Goal: Task Accomplishment & Management: Complete application form

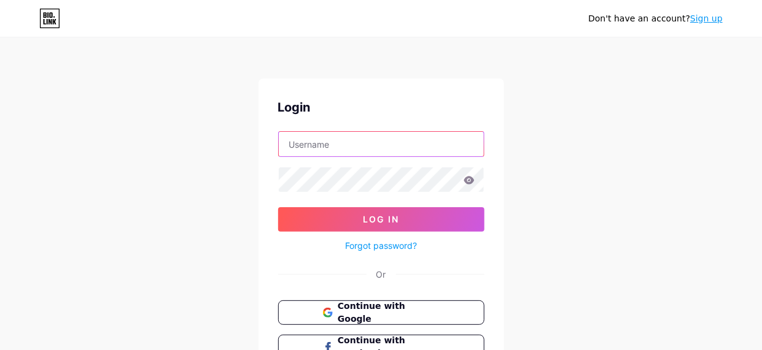
click at [308, 150] on input "text" at bounding box center [381, 144] width 205 height 25
type input "[EMAIL_ADDRESS][DOMAIN_NAME]"
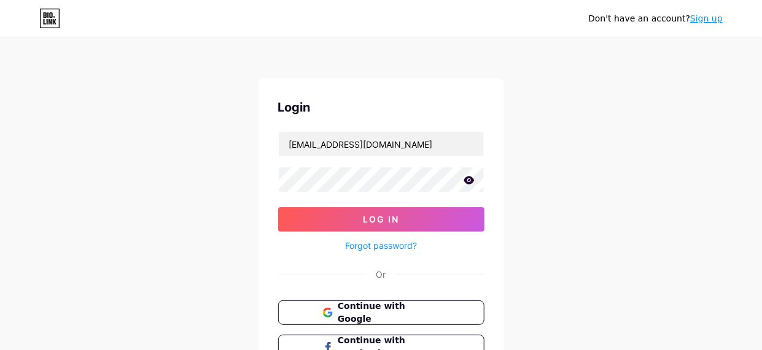
click at [468, 182] on icon at bounding box center [468, 180] width 11 height 9
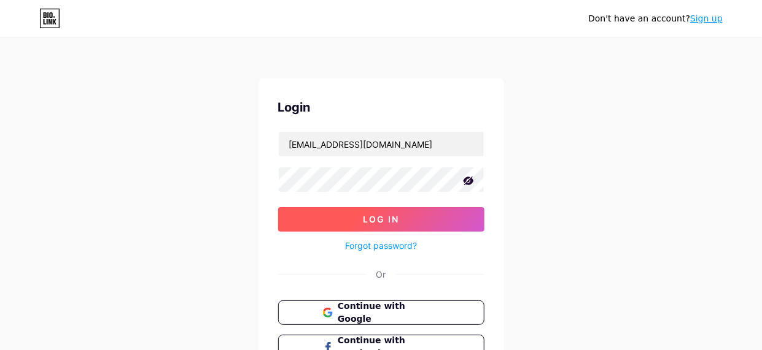
click at [434, 220] on button "Log In" at bounding box center [381, 219] width 206 height 25
click at [395, 214] on span "Log In" at bounding box center [381, 219] width 36 height 10
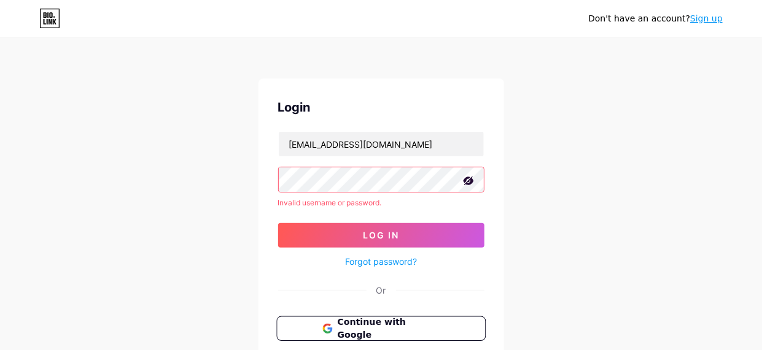
click at [386, 334] on button "Continue with Google" at bounding box center [380, 329] width 209 height 25
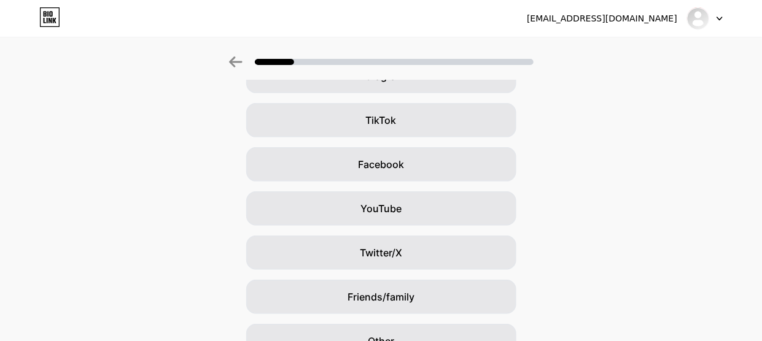
scroll to position [187, 0]
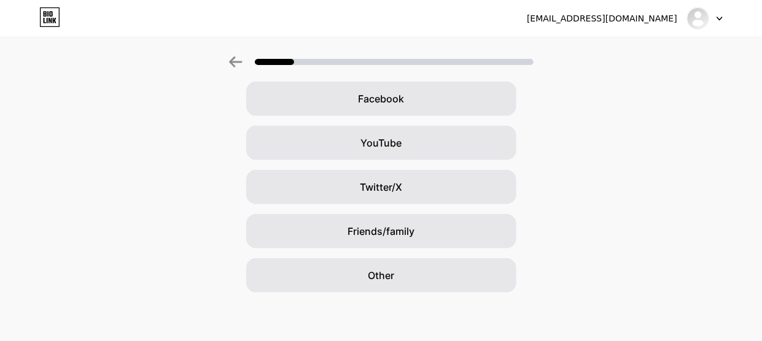
click at [472, 293] on div "[EMAIL_ADDRESS][DOMAIN_NAME] Logout Link Copied How did you hear about Bio Link…" at bounding box center [381, 77] width 762 height 529
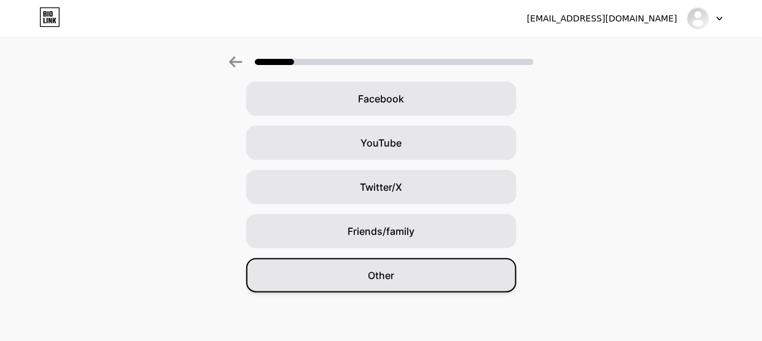
click at [468, 279] on div "Other" at bounding box center [381, 275] width 270 height 34
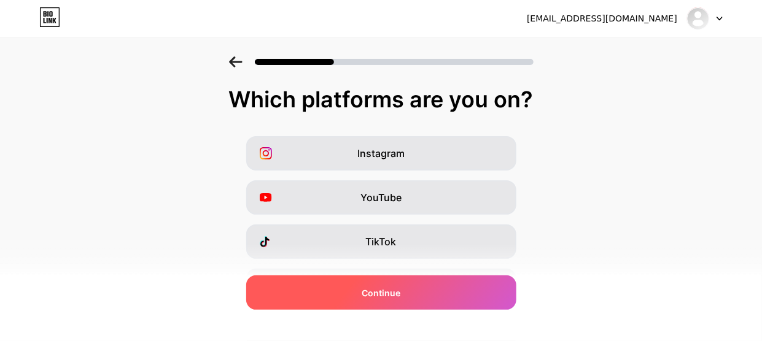
click at [421, 290] on div "Continue" at bounding box center [381, 293] width 270 height 34
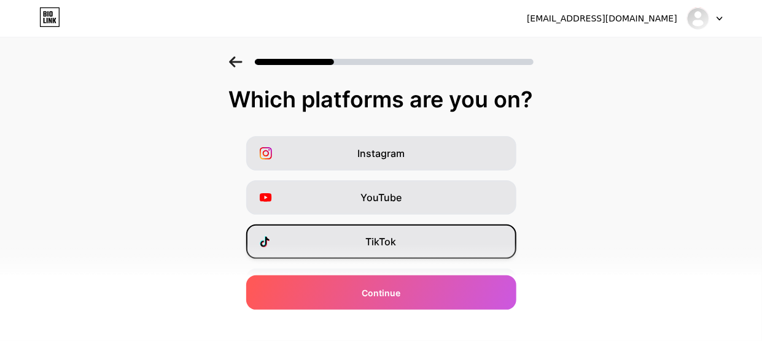
click at [389, 244] on span "TikTok" at bounding box center [381, 241] width 31 height 15
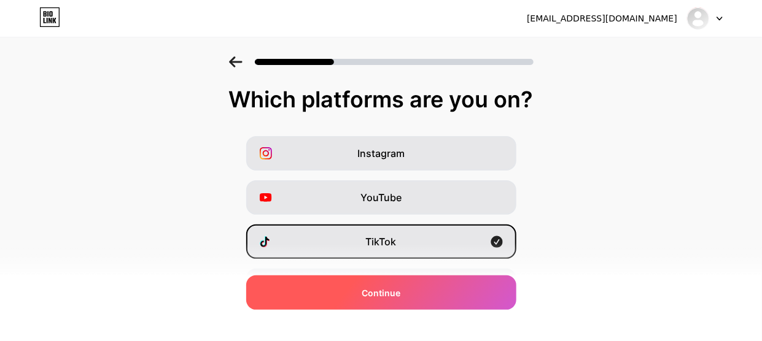
click at [376, 299] on div "Continue" at bounding box center [381, 293] width 270 height 34
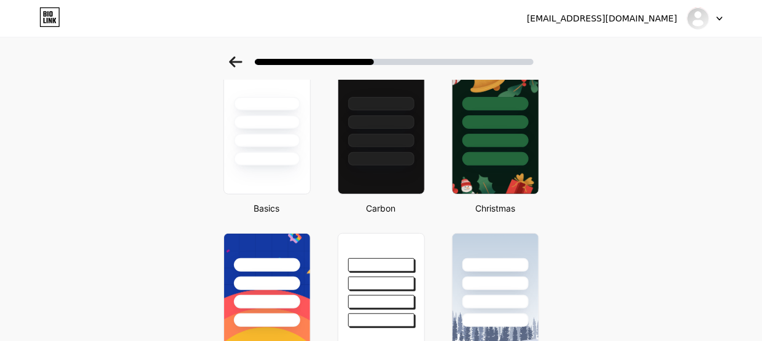
scroll to position [47, 0]
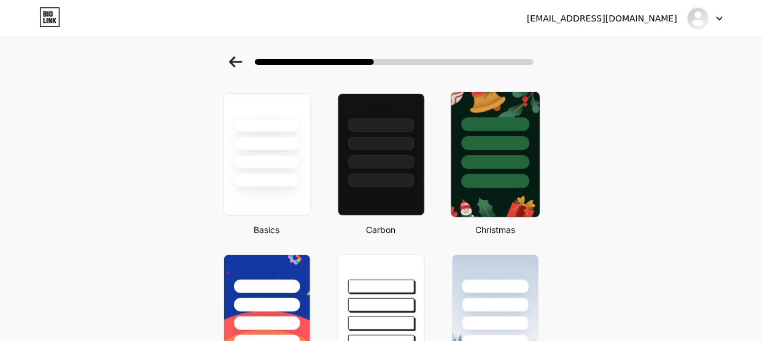
click at [523, 157] on div at bounding box center [495, 162] width 68 height 14
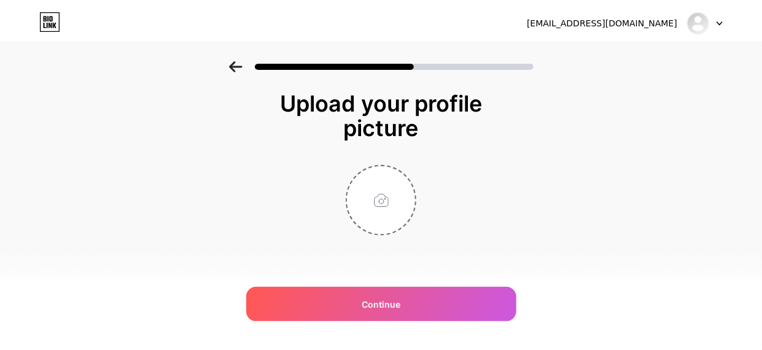
scroll to position [0, 0]
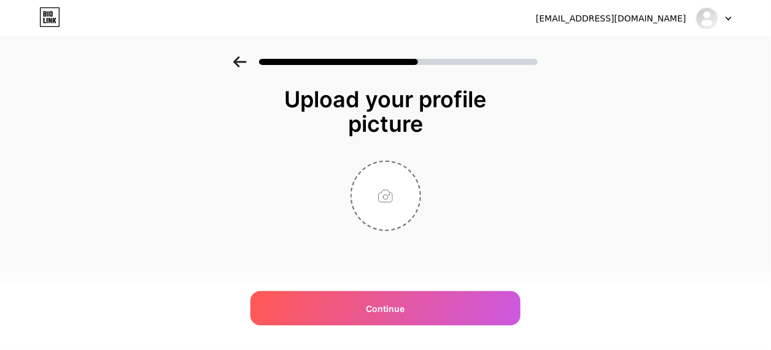
click at [712, 127] on div "Upload your profile picture Continue" at bounding box center [385, 174] width 771 height 236
click at [396, 202] on input "file" at bounding box center [386, 196] width 68 height 68
type input "C:\fakepath\risk wall.jpg"
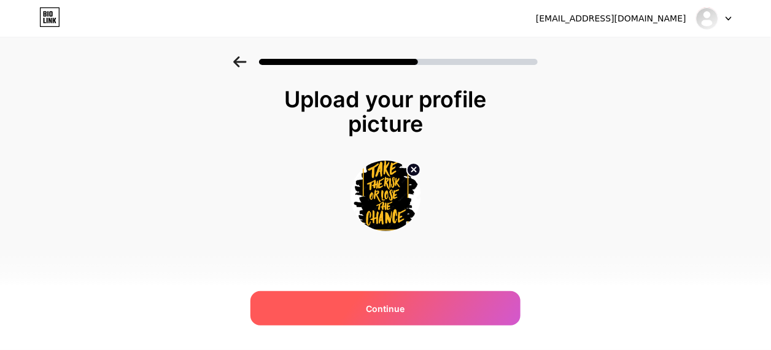
click at [401, 320] on div "Continue" at bounding box center [385, 308] width 270 height 34
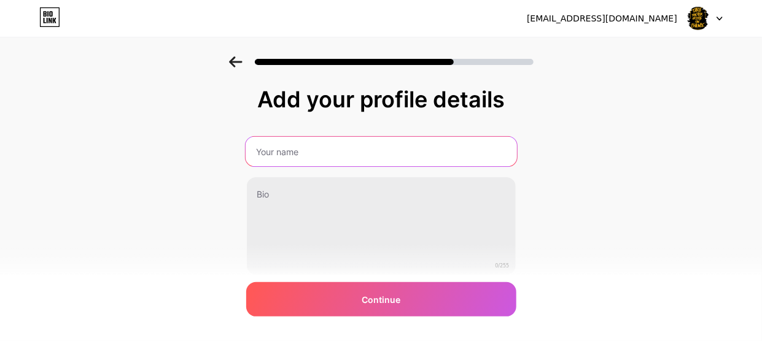
click at [317, 153] on input "text" at bounding box center [380, 151] width 271 height 29
type input "Confidential"
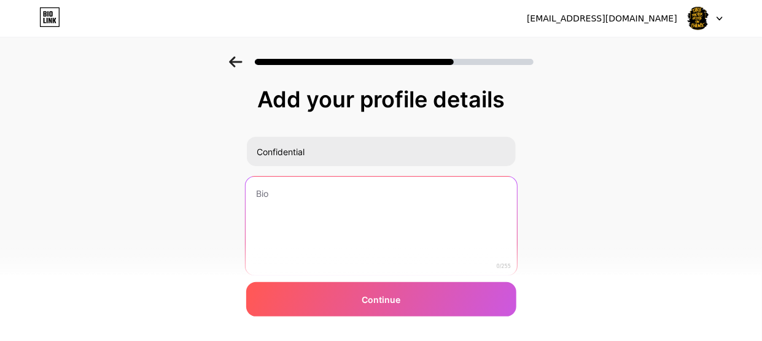
click at [317, 177] on textarea at bounding box center [380, 227] width 271 height 100
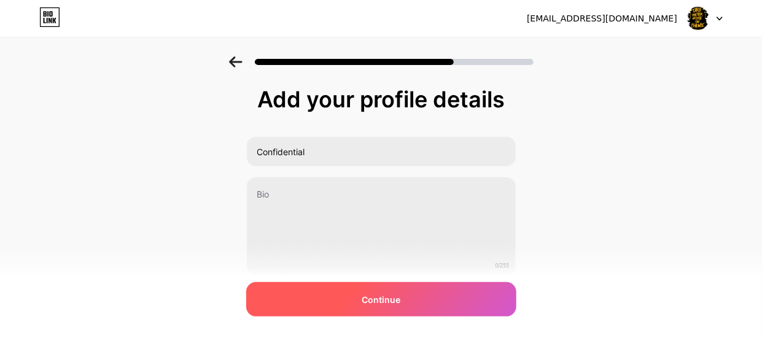
click at [387, 295] on span "Continue" at bounding box center [380, 299] width 39 height 13
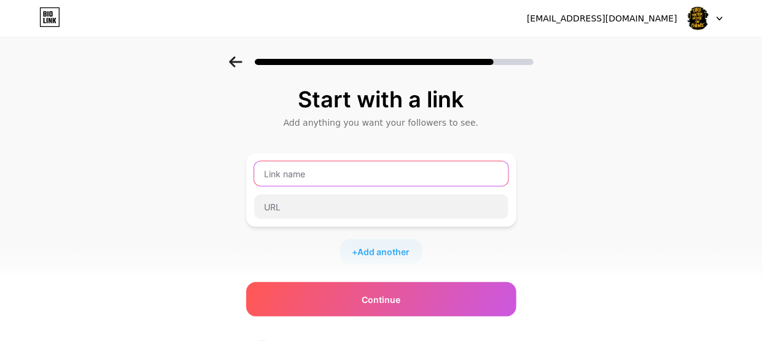
click at [407, 180] on input "text" at bounding box center [381, 173] width 254 height 25
type input "e"
type input "n"
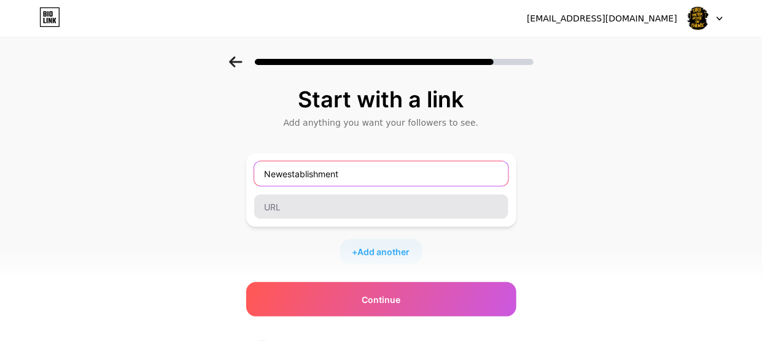
type input "Newestablishment"
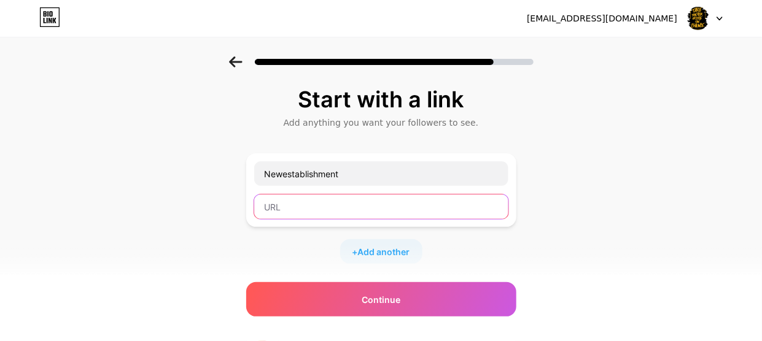
click at [374, 206] on input "text" at bounding box center [381, 207] width 254 height 25
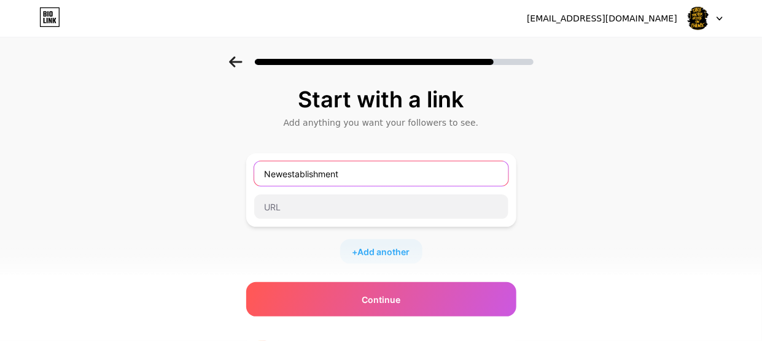
click at [387, 180] on input "Newestablishment" at bounding box center [381, 173] width 254 height 25
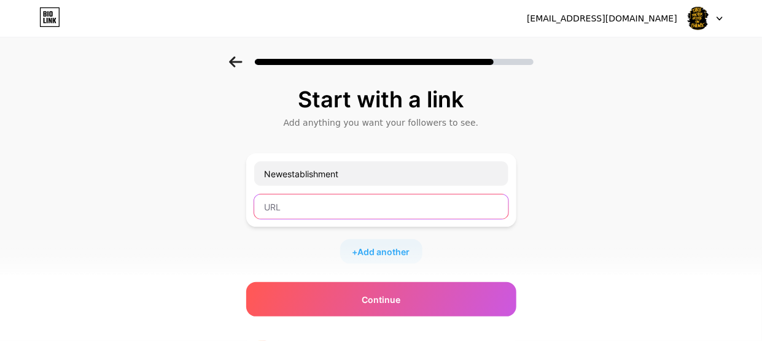
click at [360, 214] on input "text" at bounding box center [381, 207] width 254 height 25
paste input "https://7at68a3wvsao.swipepages.net/est"
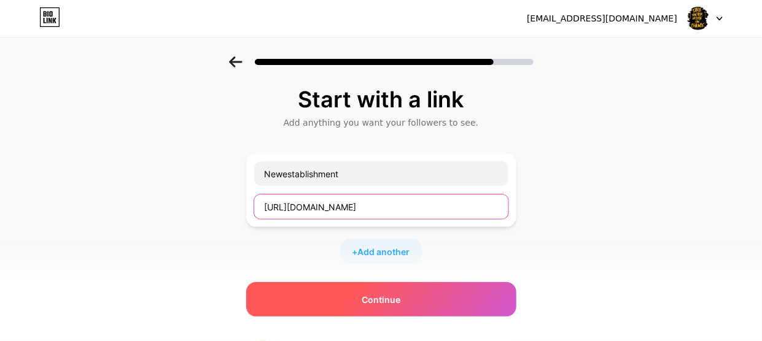
type input "https://7at68a3wvsao.swipepages.net/est"
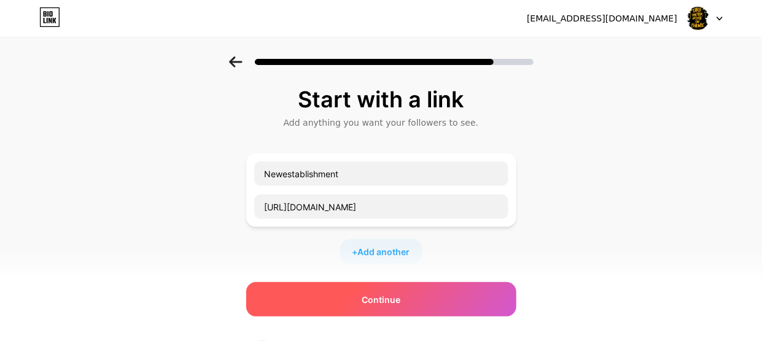
click at [396, 301] on span "Continue" at bounding box center [380, 299] width 39 height 13
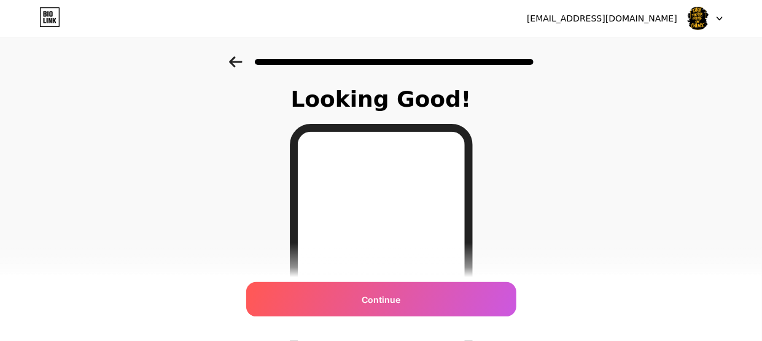
click at [396, 301] on span "Continue" at bounding box center [380, 299] width 39 height 13
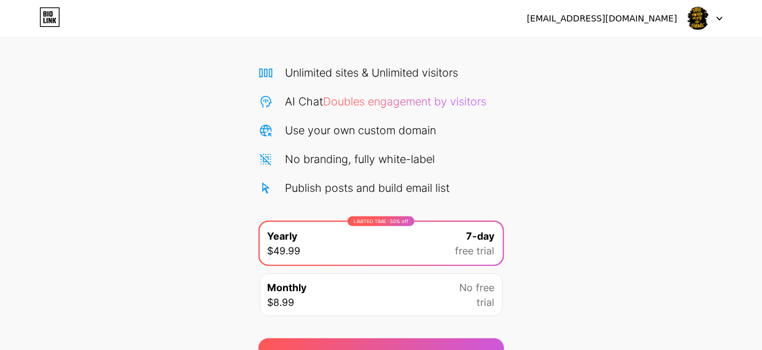
scroll to position [142, 0]
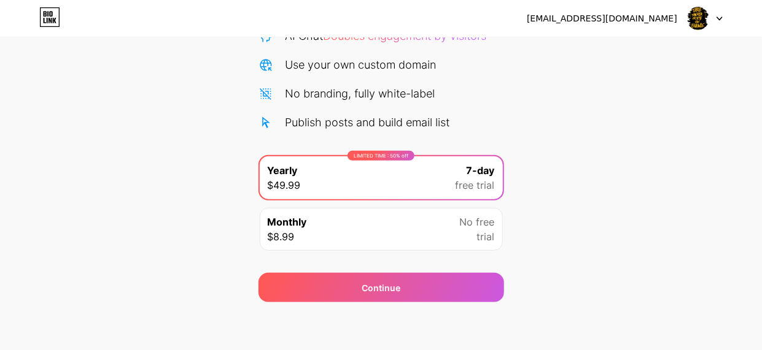
click at [538, 296] on div "Start your 7 day free trial Cancel anytime. We will send you an email 2 days be…" at bounding box center [381, 108] width 762 height 388
